Goal: Navigation & Orientation: Find specific page/section

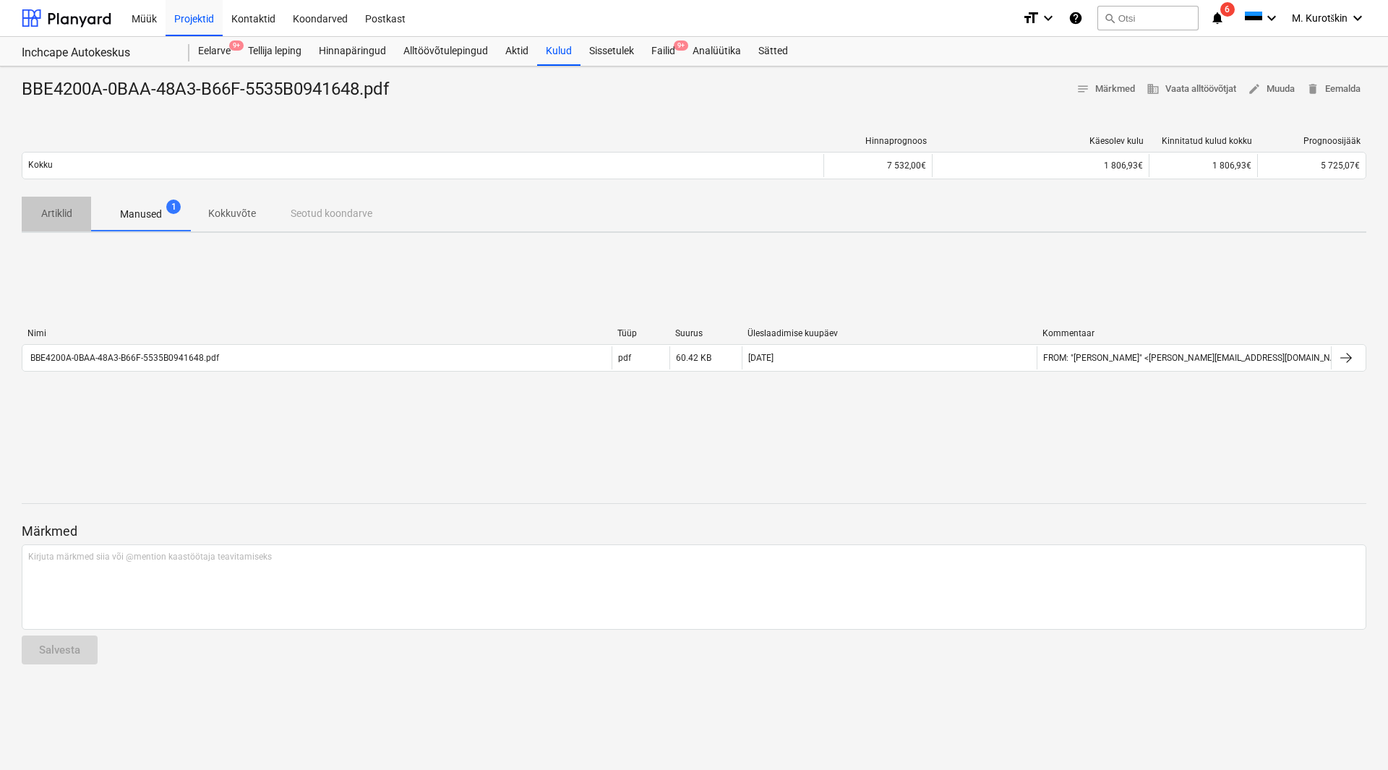
click at [40, 214] on p "Artiklid" at bounding box center [56, 213] width 35 height 15
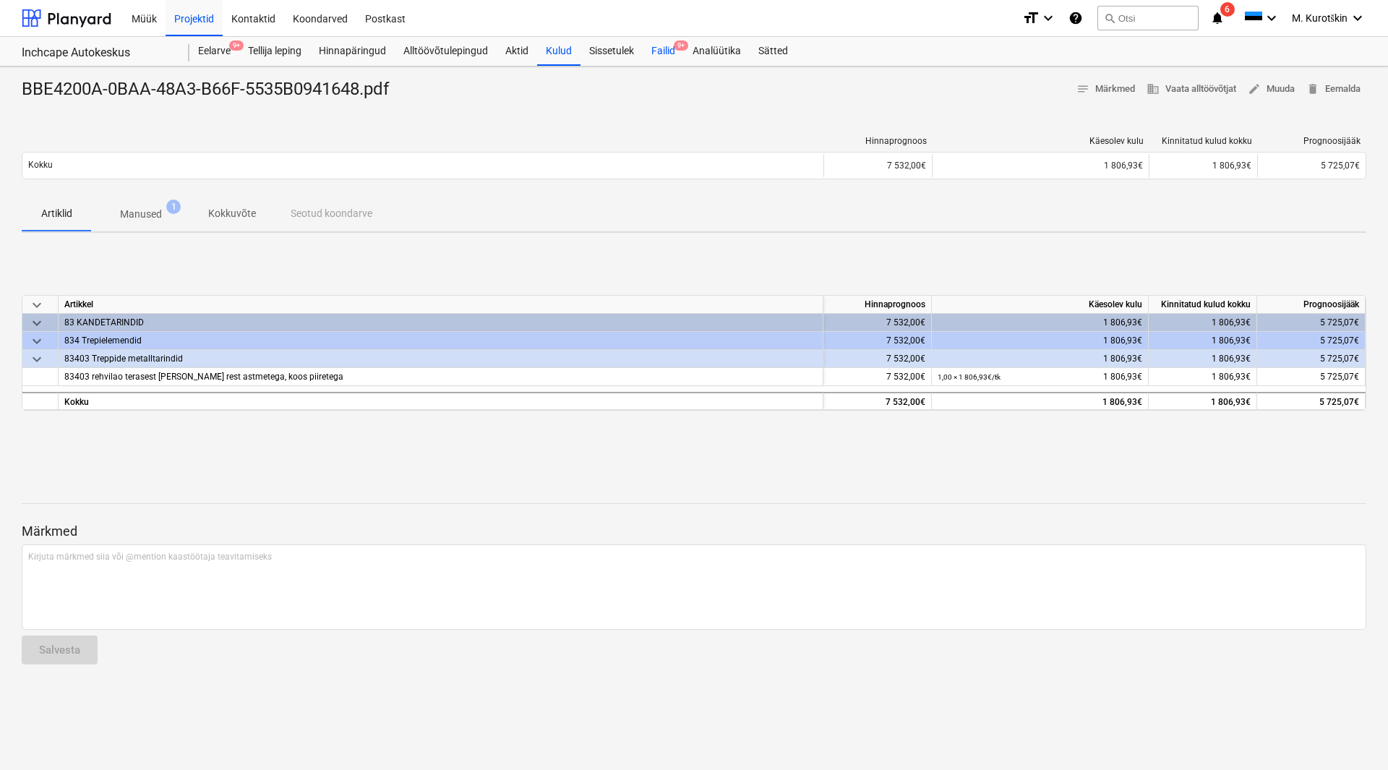
click at [646, 51] on div "Failid 9+" at bounding box center [663, 51] width 41 height 29
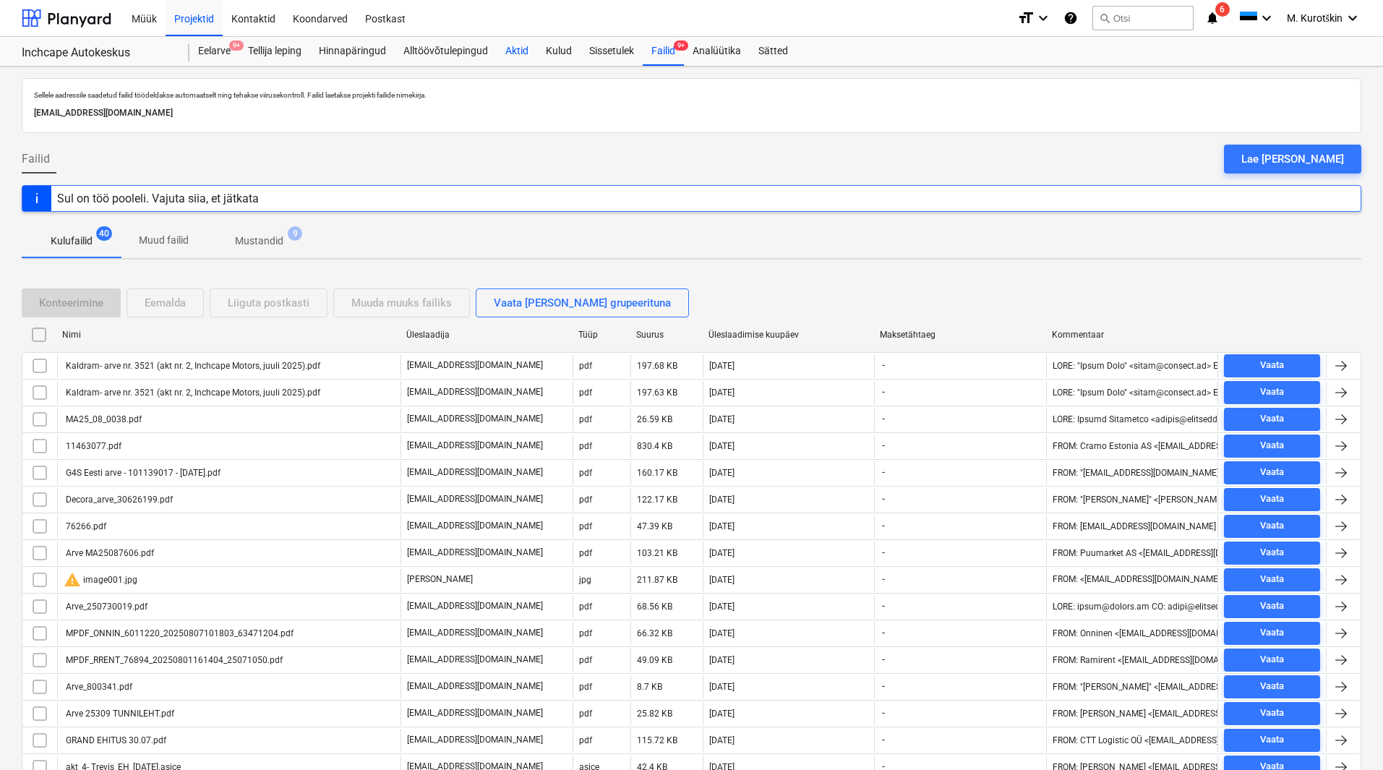
click at [510, 52] on div "Aktid" at bounding box center [517, 51] width 40 height 29
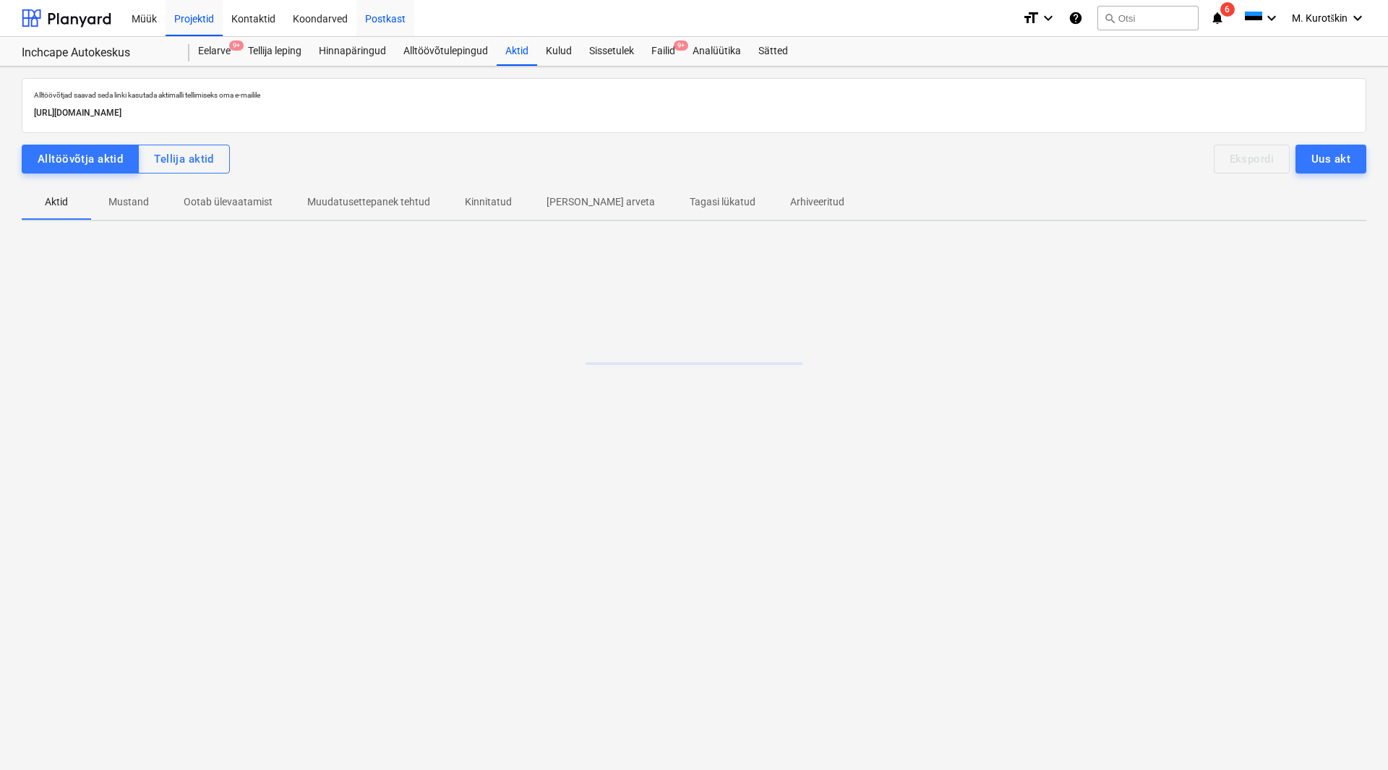
click at [391, 17] on div "Postkast" at bounding box center [385, 17] width 58 height 37
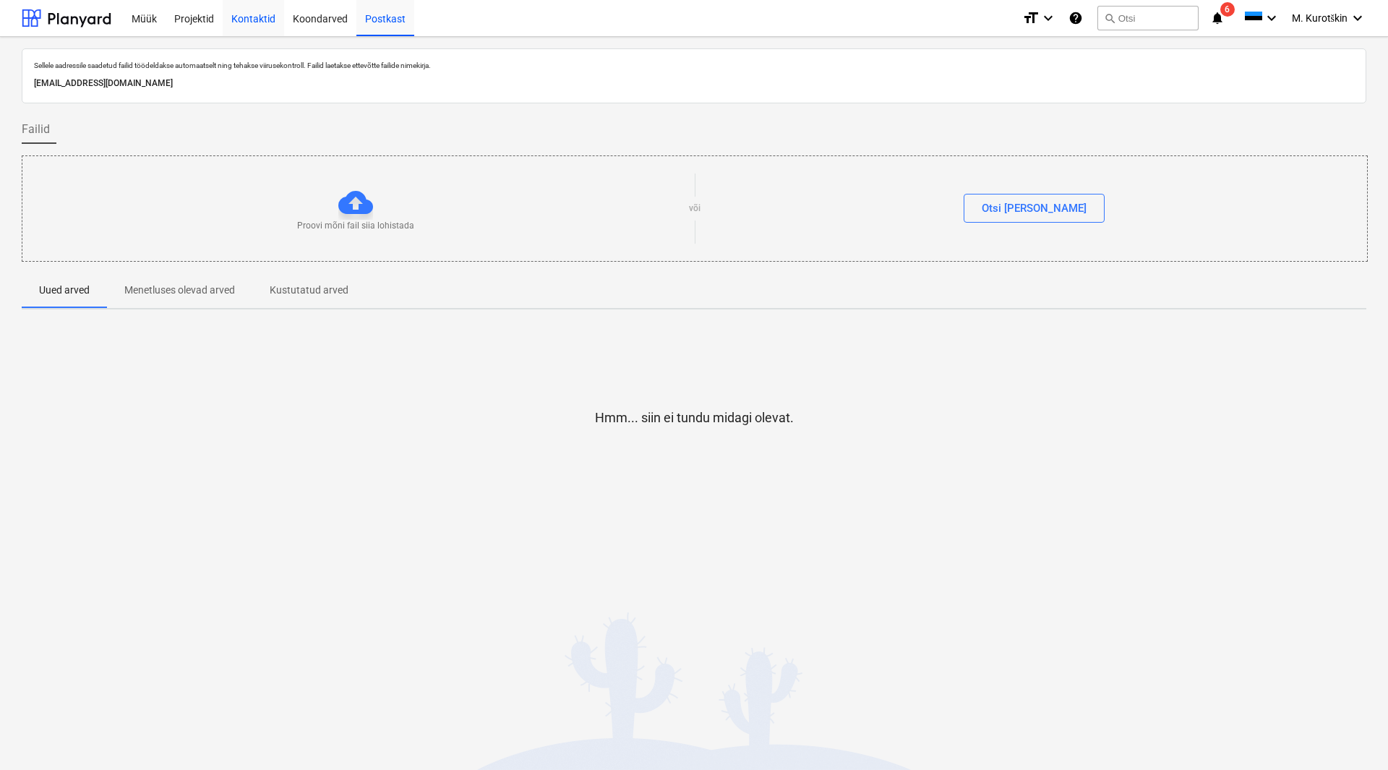
click at [261, 20] on div "Kontaktid" at bounding box center [253, 17] width 61 height 37
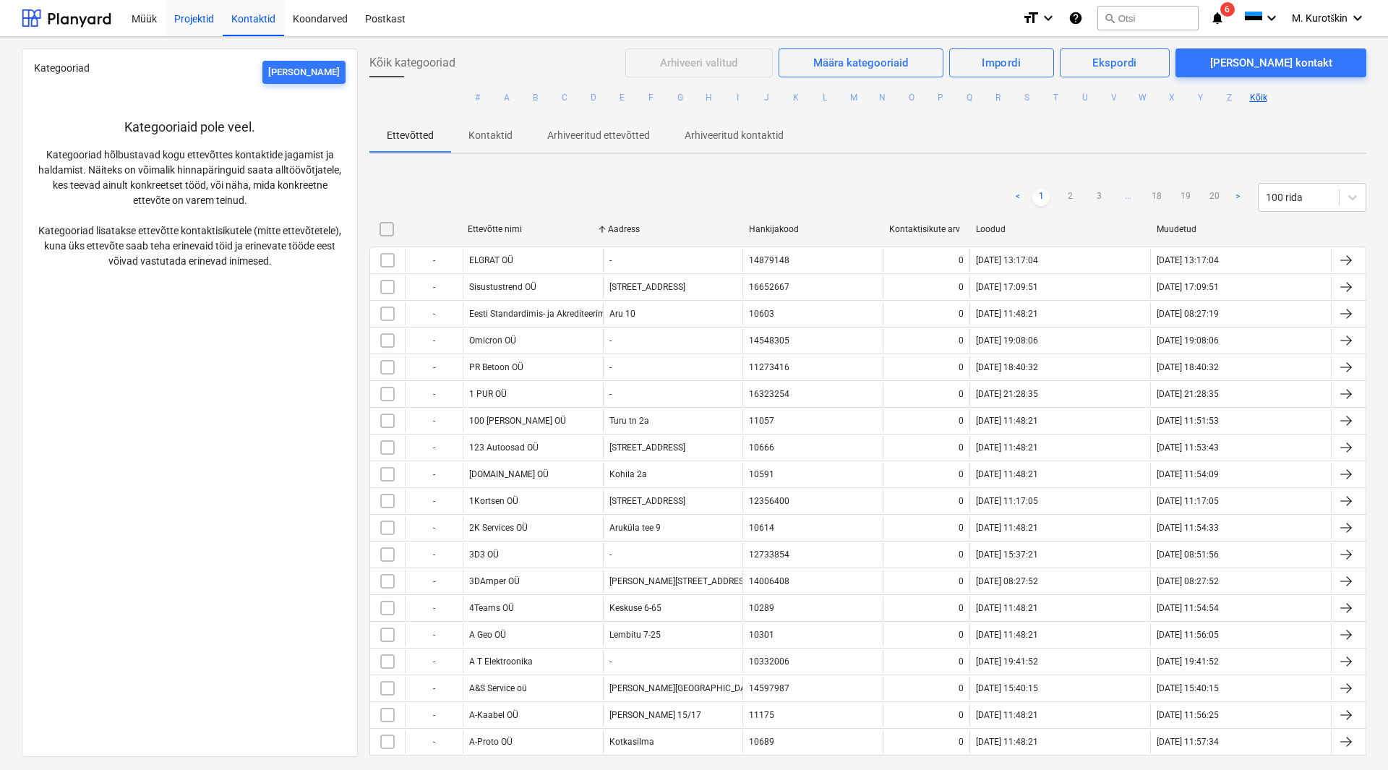
click at [194, 20] on div "Projektid" at bounding box center [194, 17] width 57 height 37
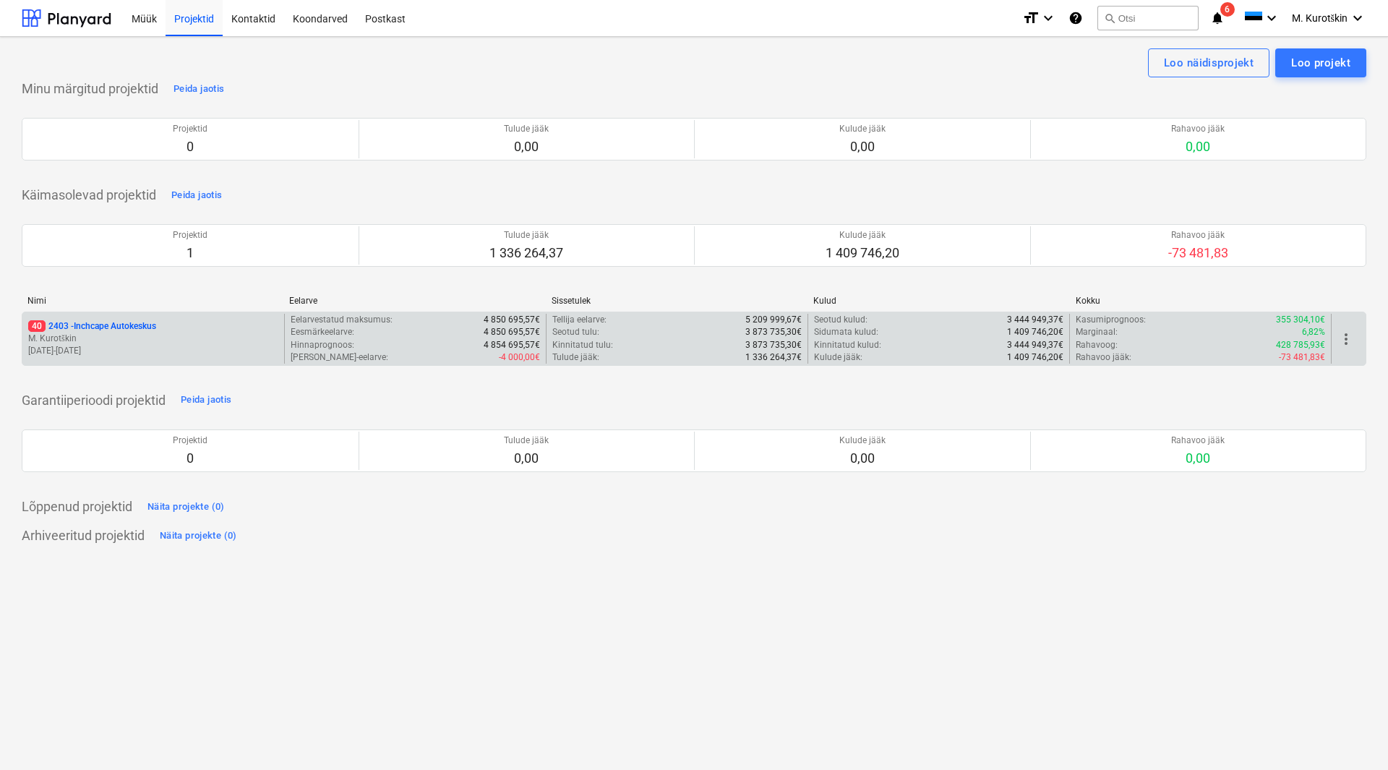
click at [135, 318] on div "40 2403 - Inchcape Autokeskus M. Kurotškin [DATE] - [DATE]" at bounding box center [153, 339] width 262 height 50
click at [161, 319] on div "40 2403 - Inchcape Autokeskus M. Kurotškin [DATE] - [DATE]" at bounding box center [153, 339] width 262 height 50
click at [155, 325] on p "40 2403 - Inchcape Autokeskus" at bounding box center [92, 326] width 128 height 12
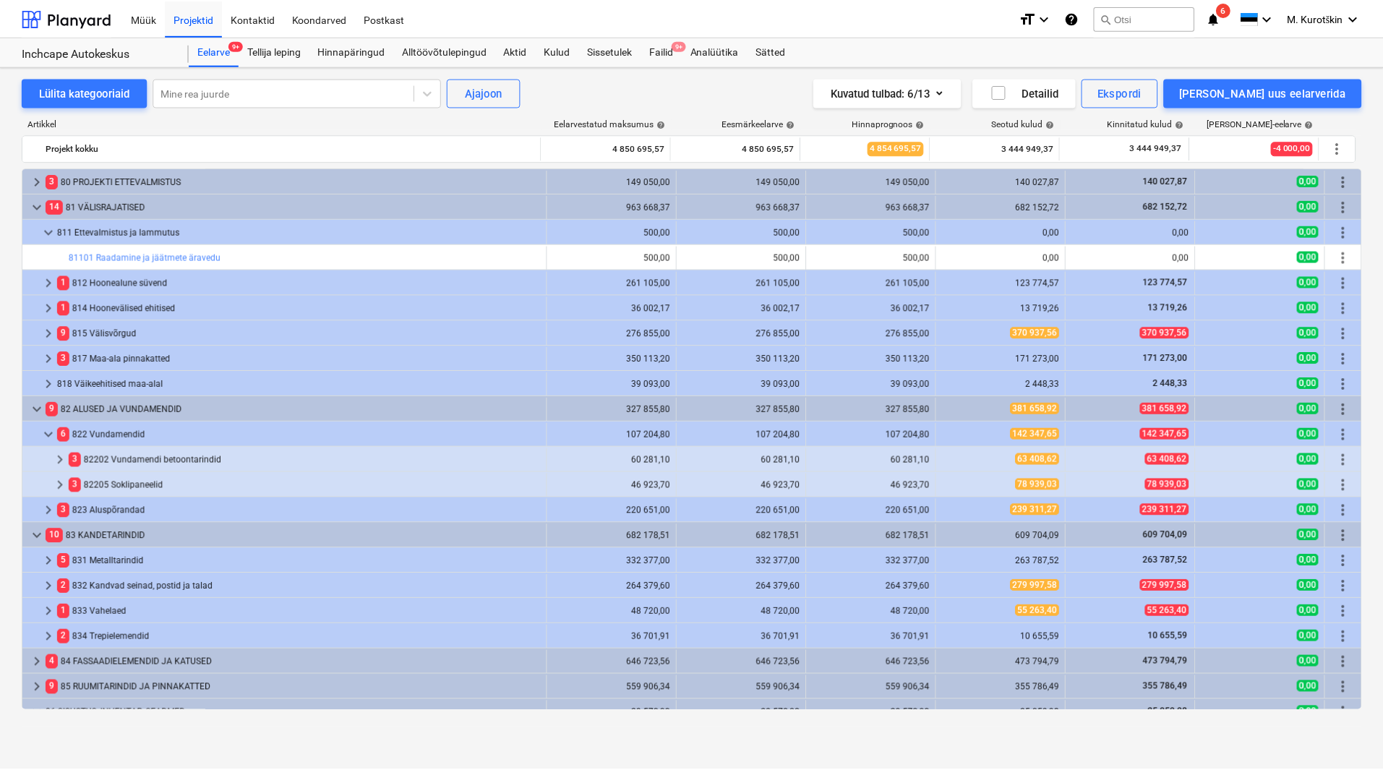
scroll to position [72, 0]
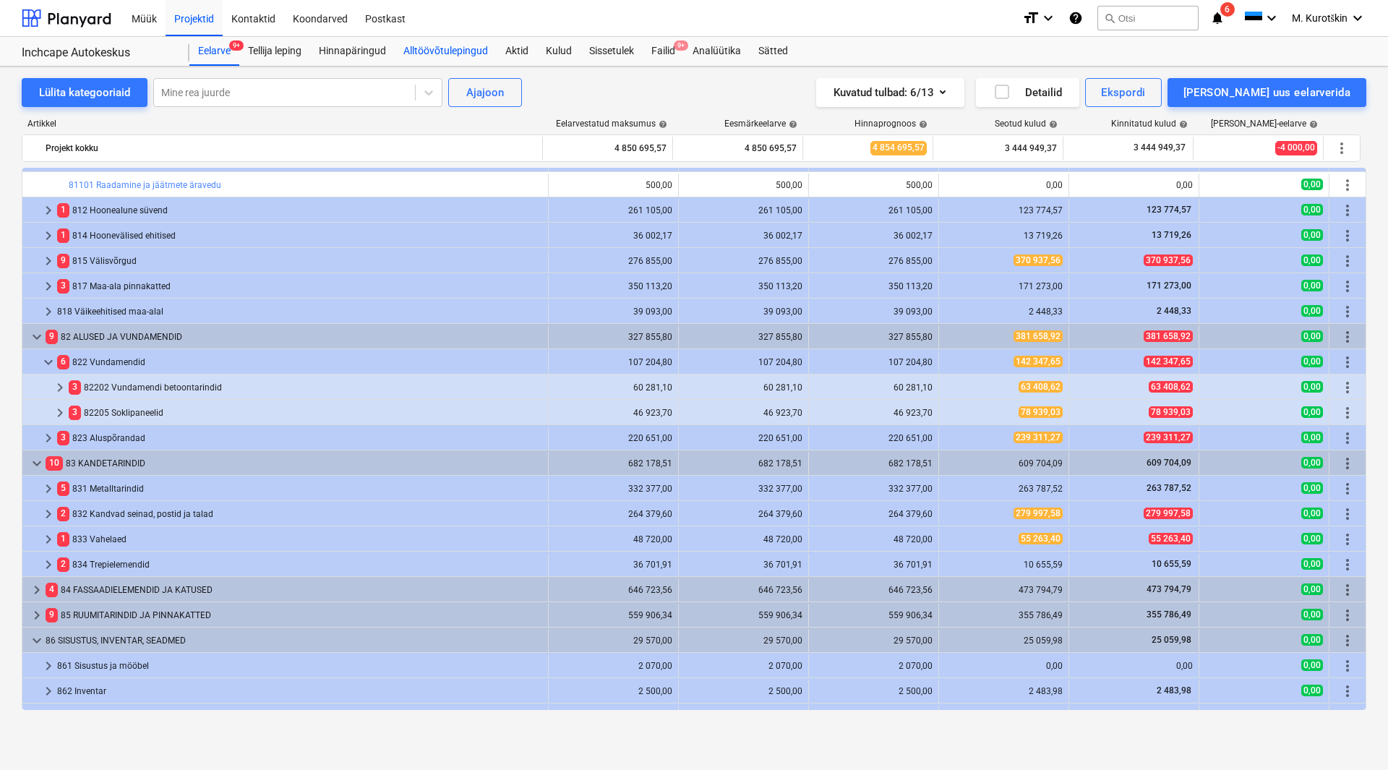
click at [444, 61] on div "Alltöövõtulepingud" at bounding box center [446, 51] width 102 height 29
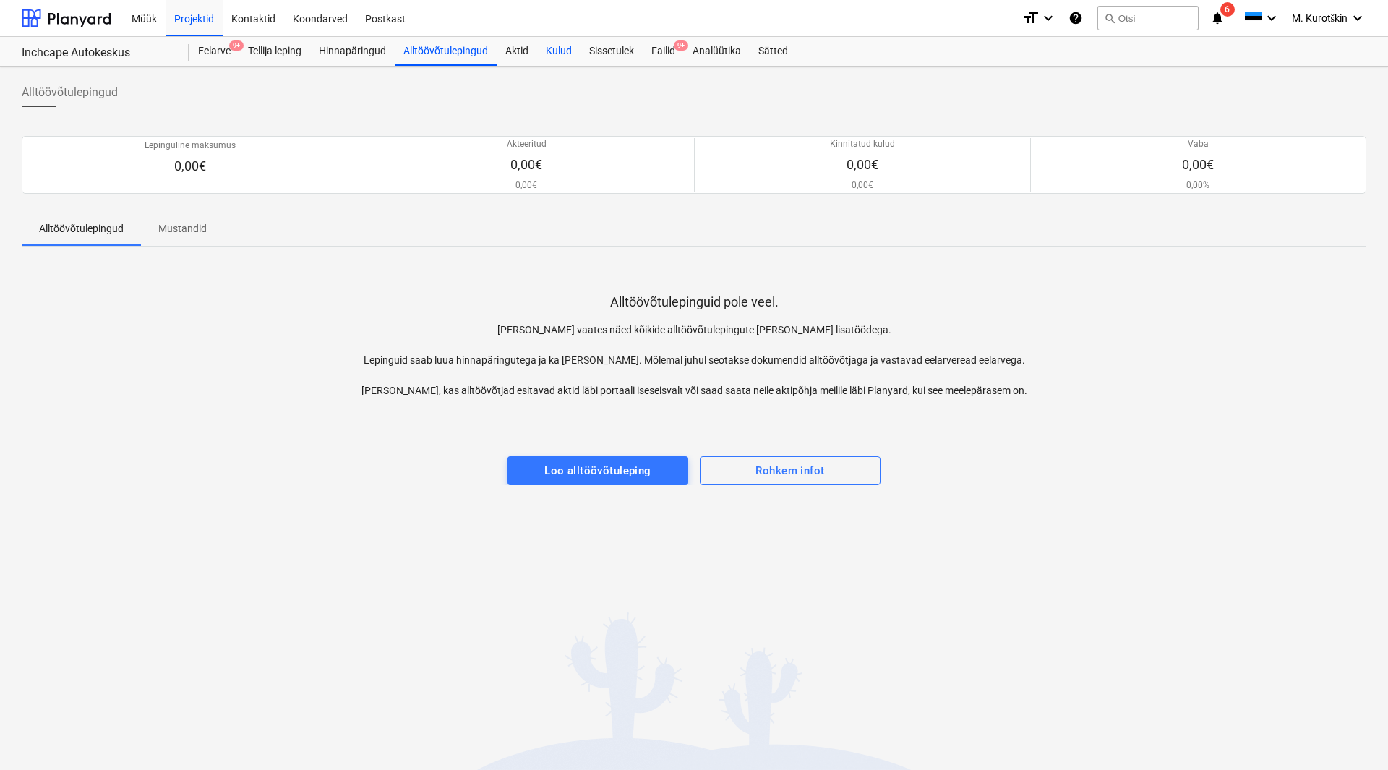
click at [546, 51] on div "Kulud" at bounding box center [558, 51] width 43 height 29
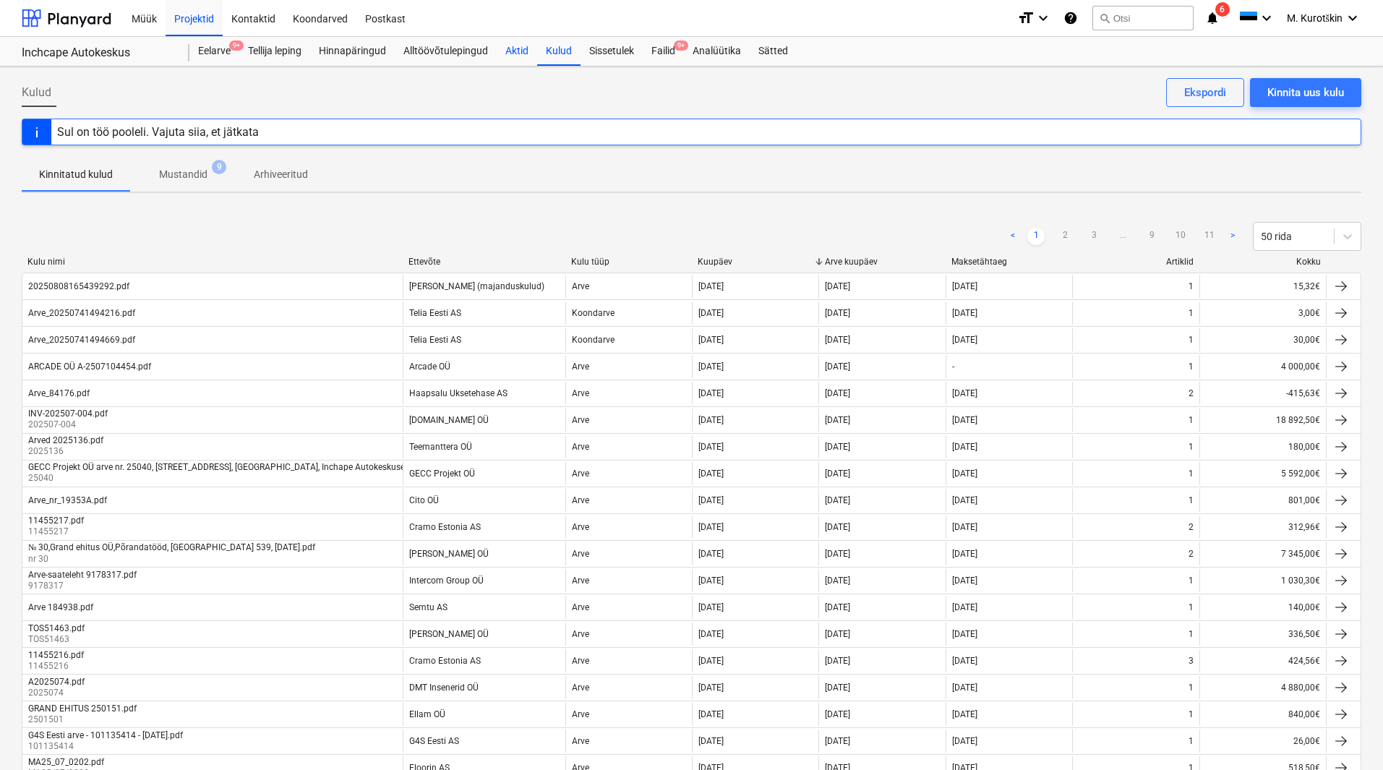
click at [515, 51] on div "Aktid" at bounding box center [517, 51] width 40 height 29
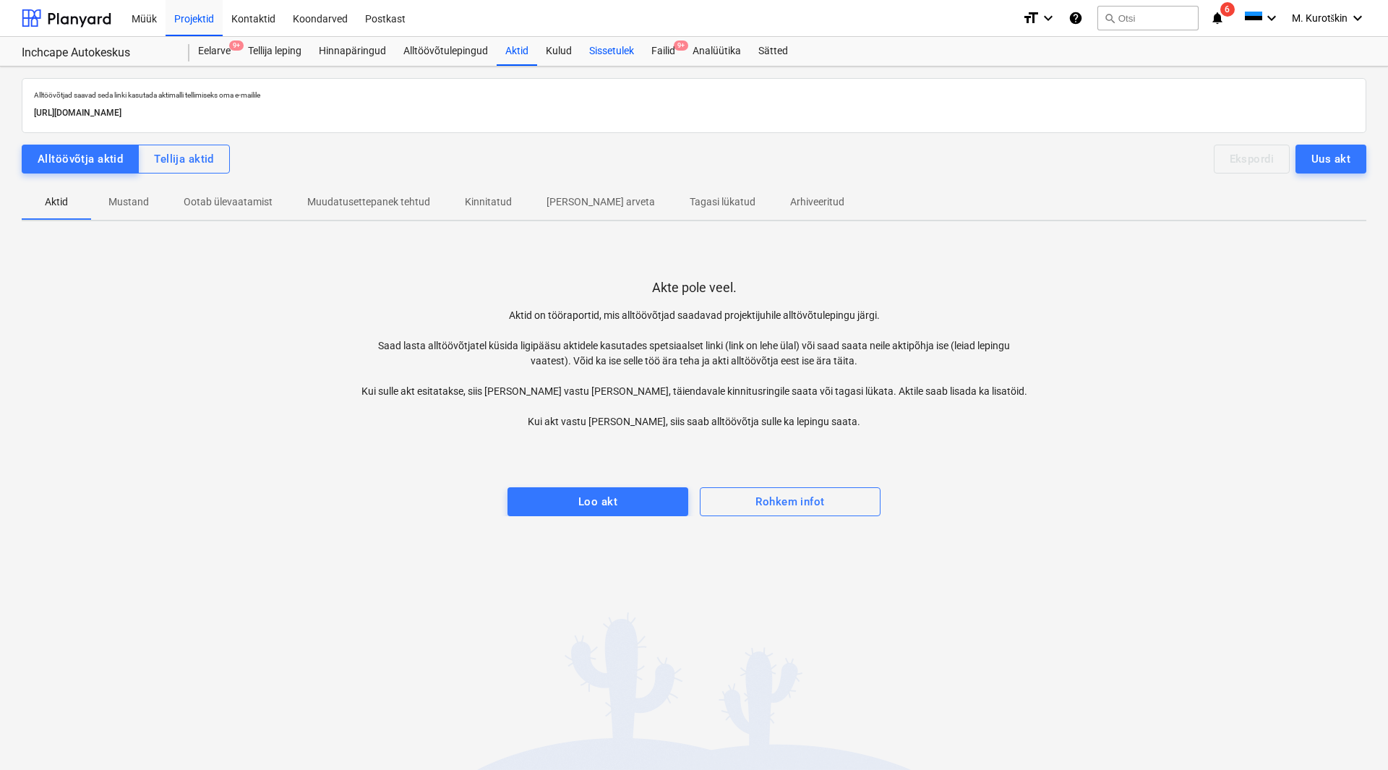
click at [588, 51] on div "Sissetulek" at bounding box center [611, 51] width 62 height 29
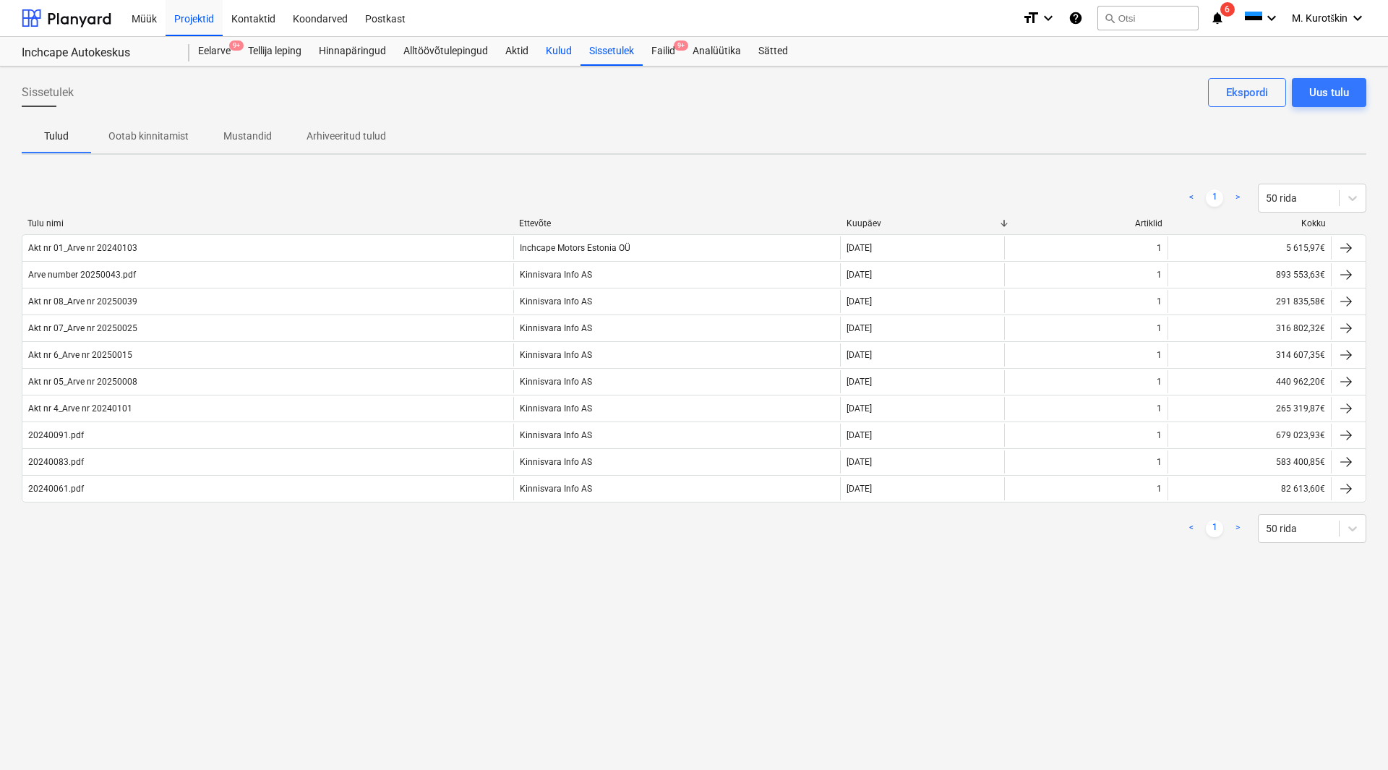
click at [554, 54] on div "Kulud" at bounding box center [558, 51] width 43 height 29
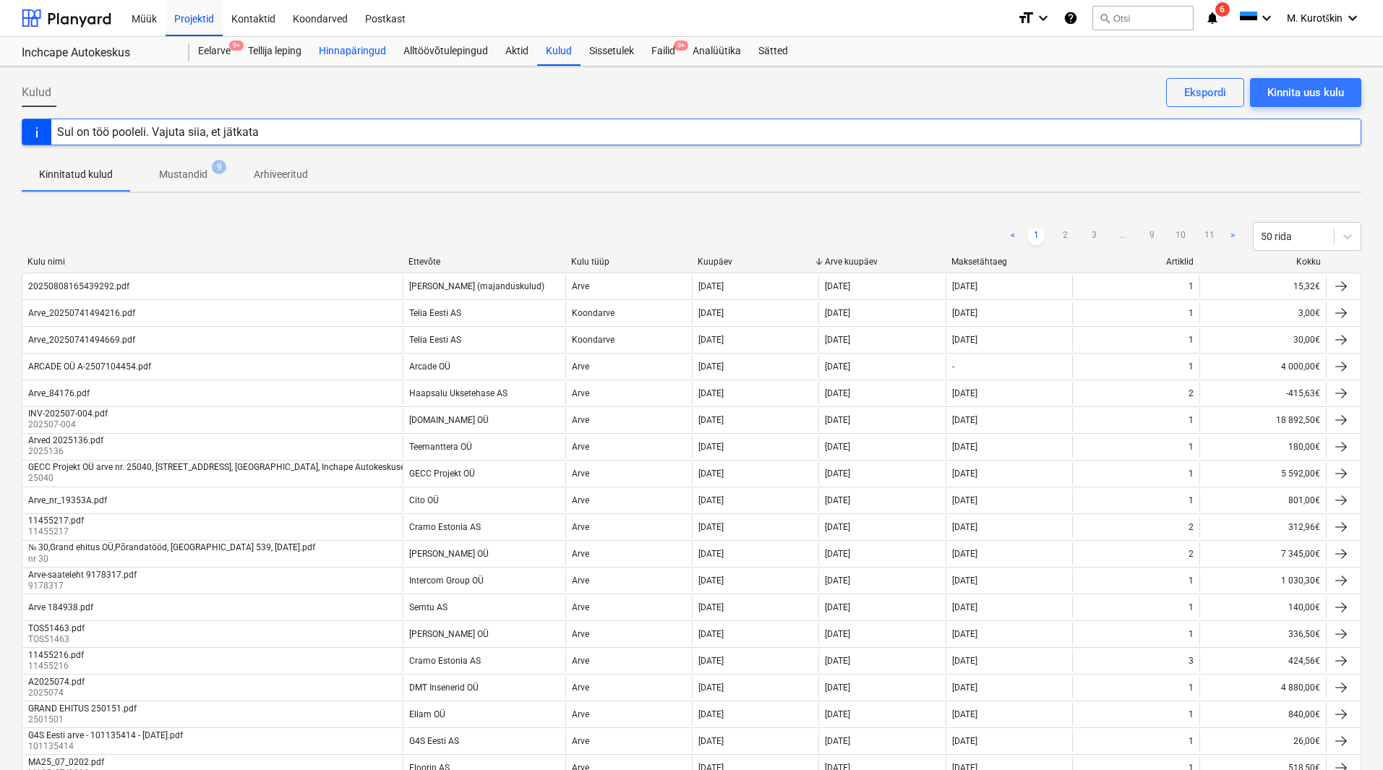
click at [330, 53] on div "Hinnapäringud" at bounding box center [352, 51] width 85 height 29
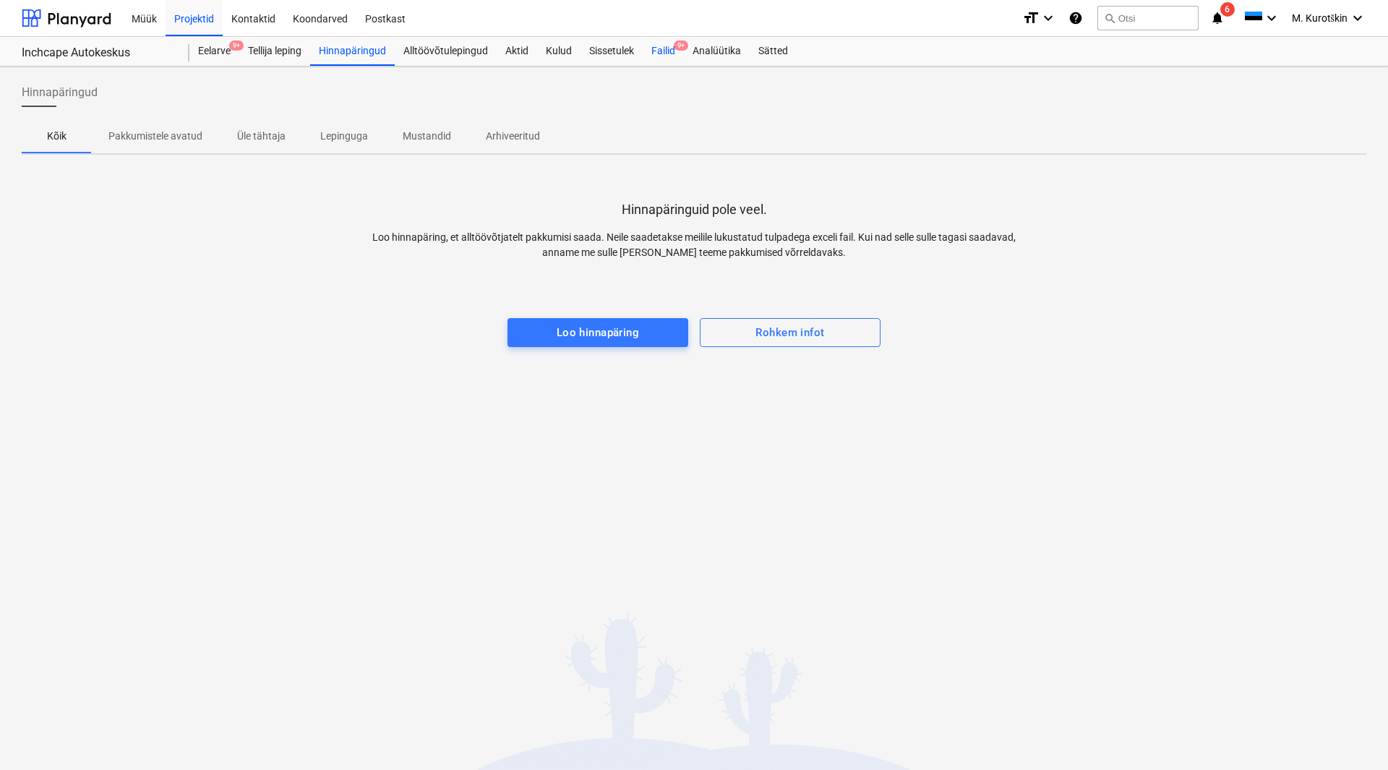
click at [675, 43] on span "9+" at bounding box center [681, 45] width 14 height 10
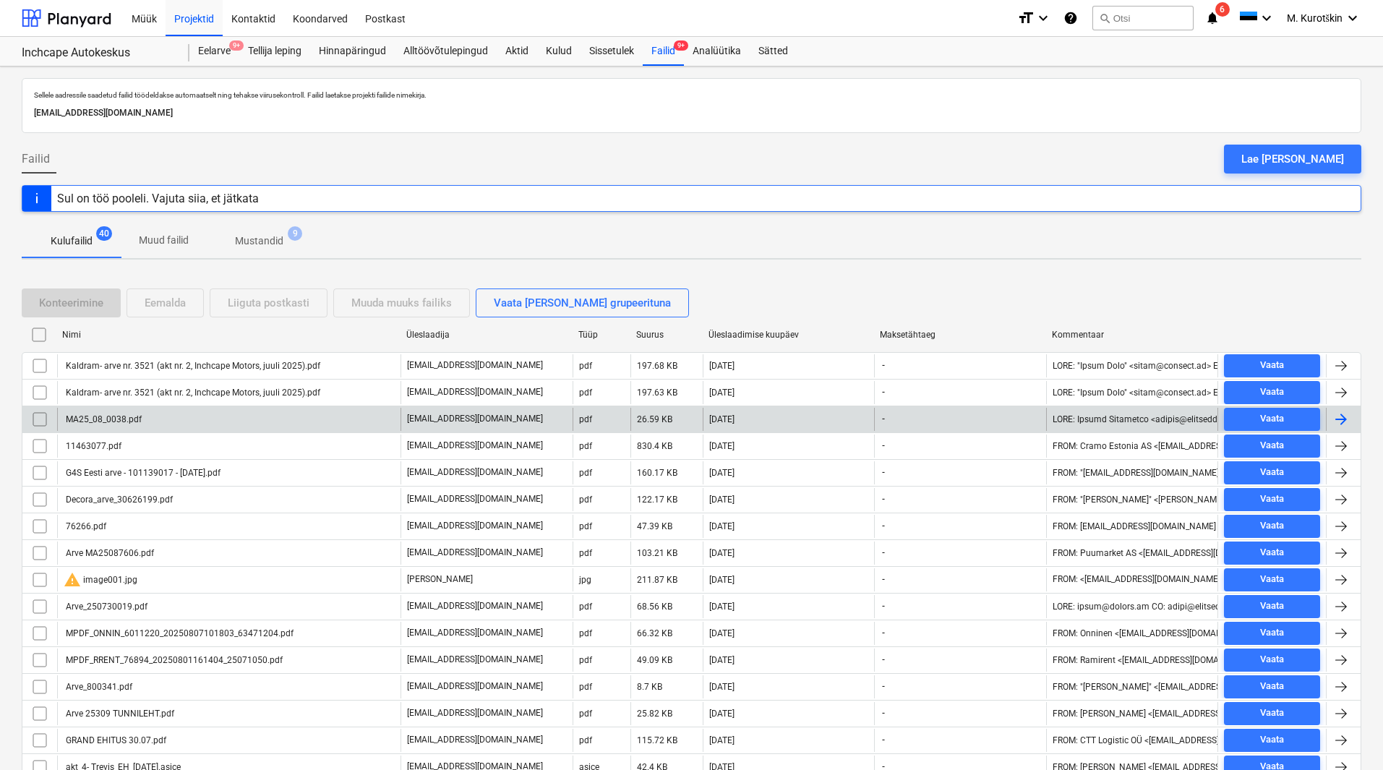
click at [108, 416] on div "MA25_08_0038.pdf" at bounding box center [103, 419] width 78 height 10
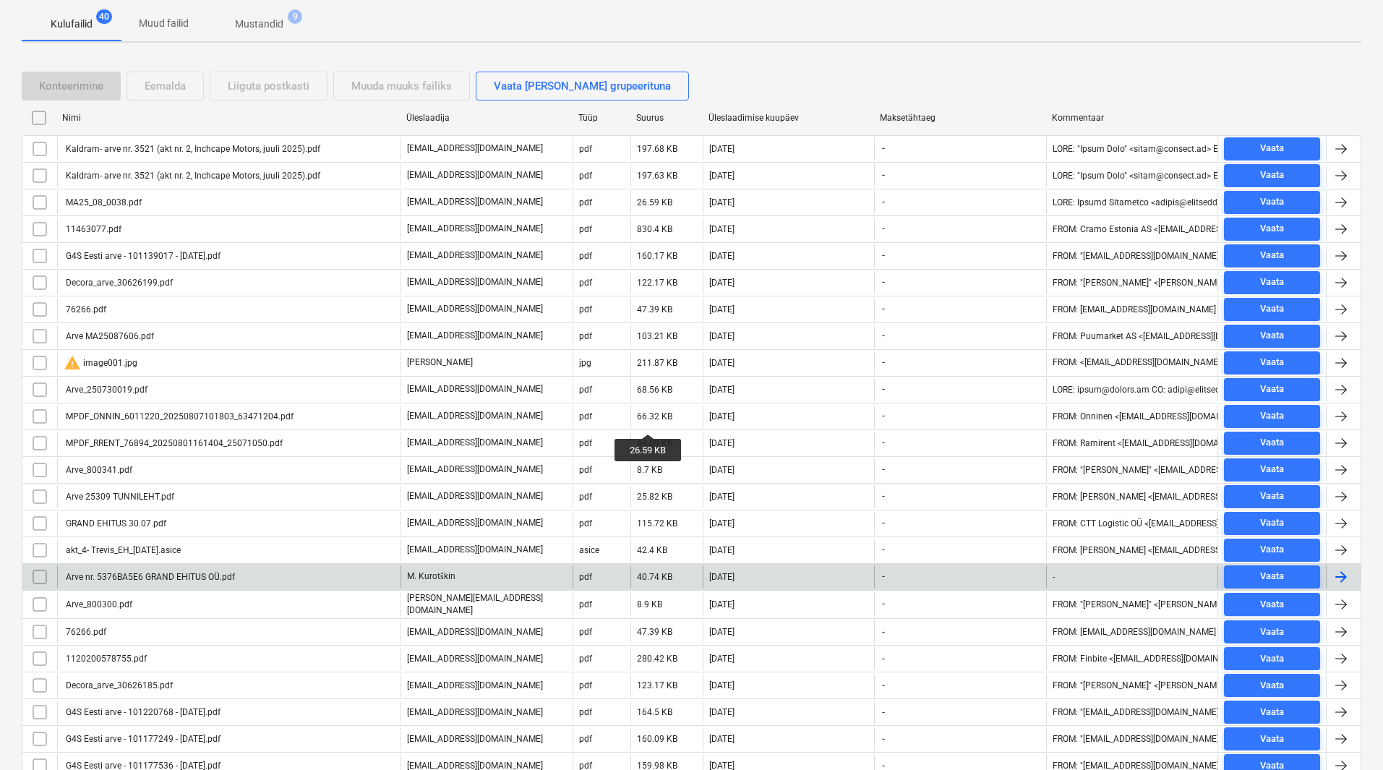
scroll to position [289, 0]
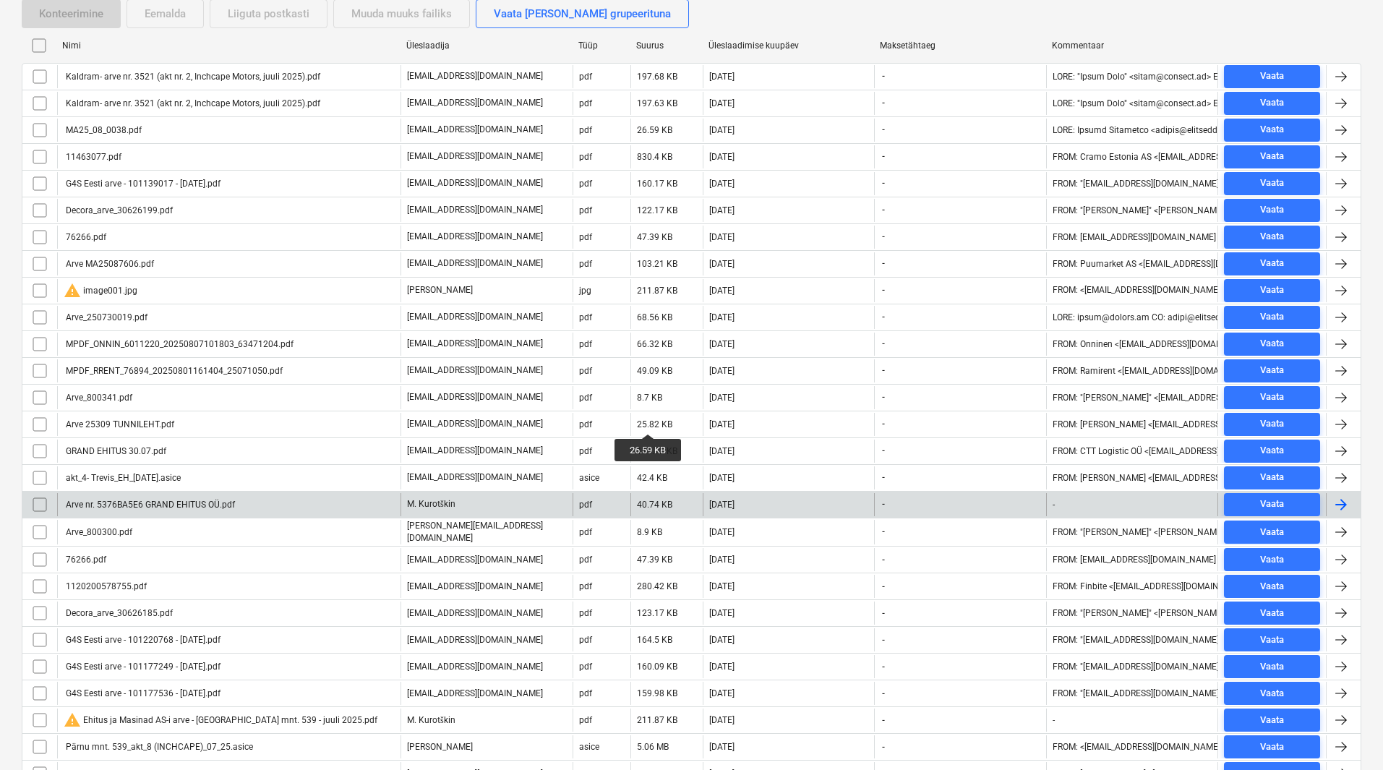
click at [206, 505] on div "Arve nr. 5376BA5E6 GRAND EHITUS OÜ.pdf" at bounding box center [149, 504] width 171 height 10
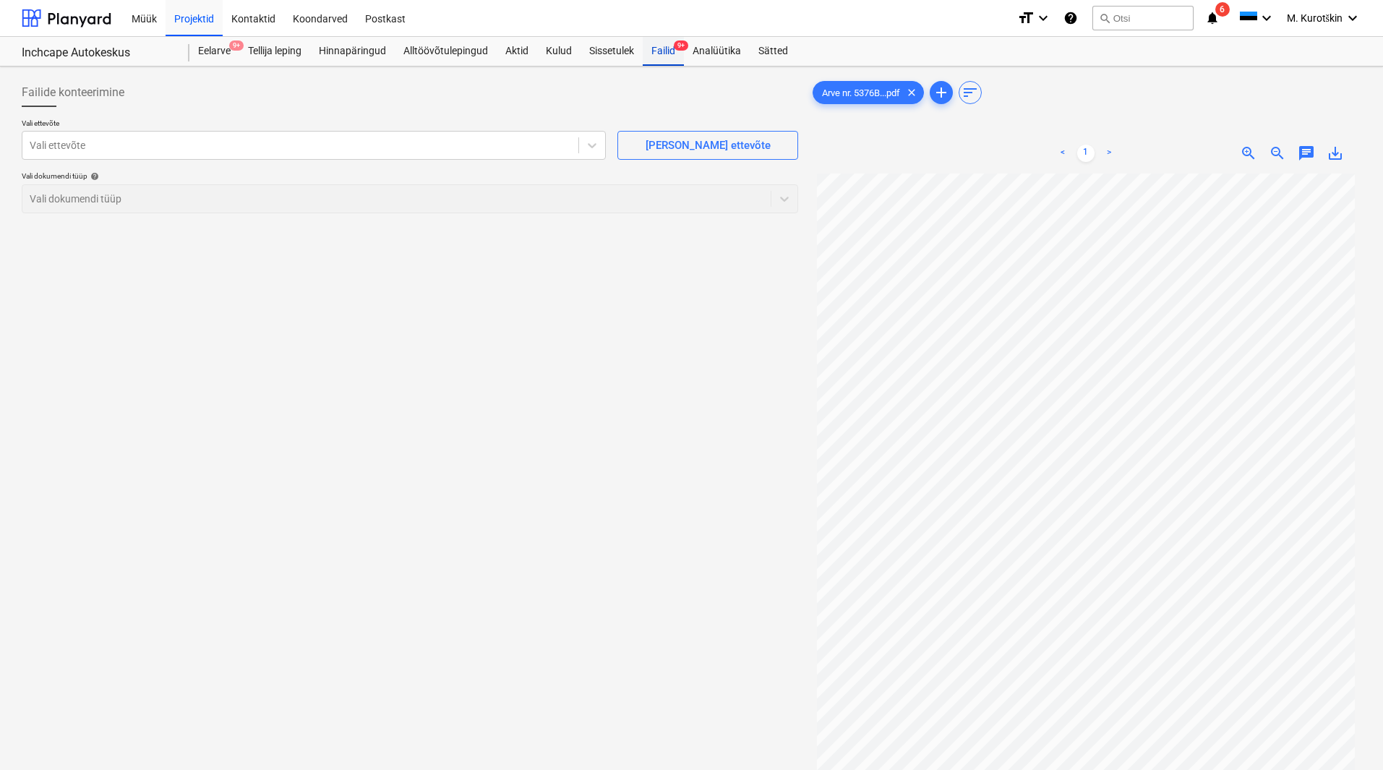
click at [659, 59] on div "Failid 9+" at bounding box center [663, 51] width 41 height 29
